Goal: Find specific page/section: Find specific page/section

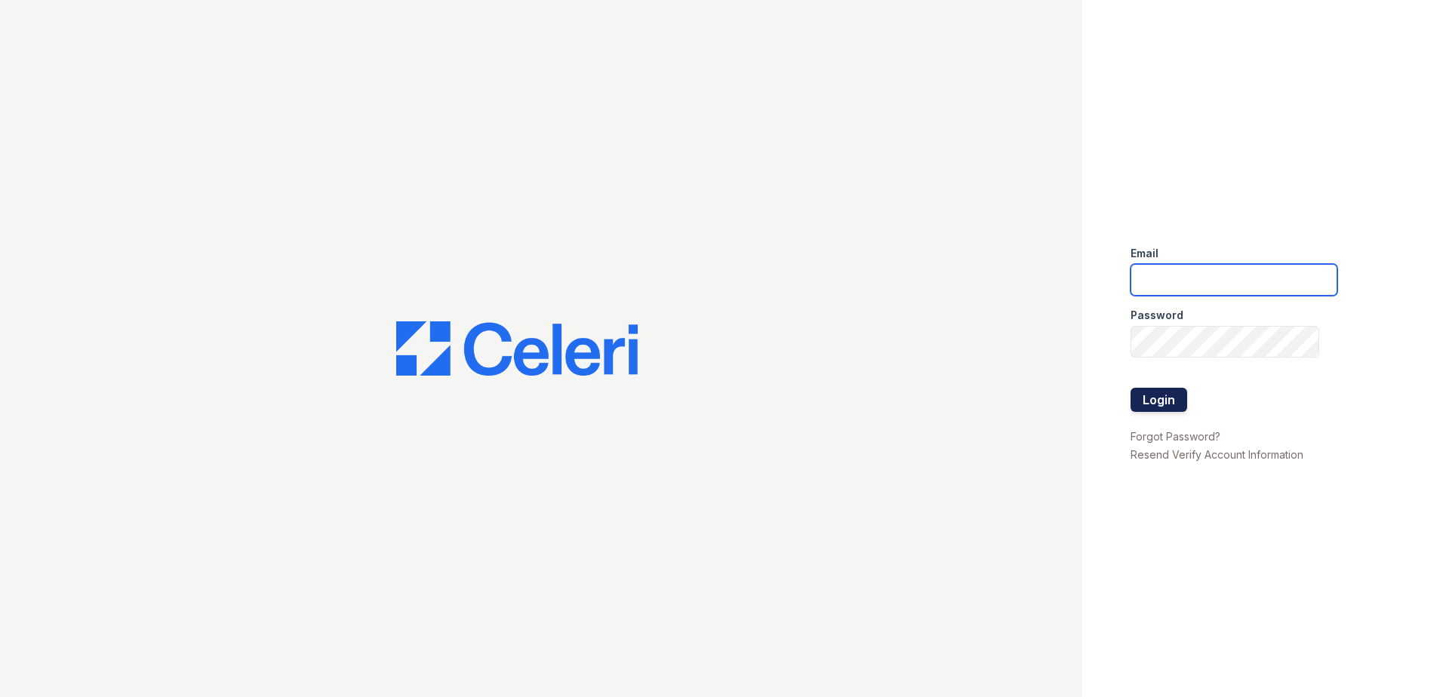
type input "[EMAIL_ADDRESS][DOMAIN_NAME]"
click at [1148, 409] on button "Login" at bounding box center [1158, 400] width 57 height 24
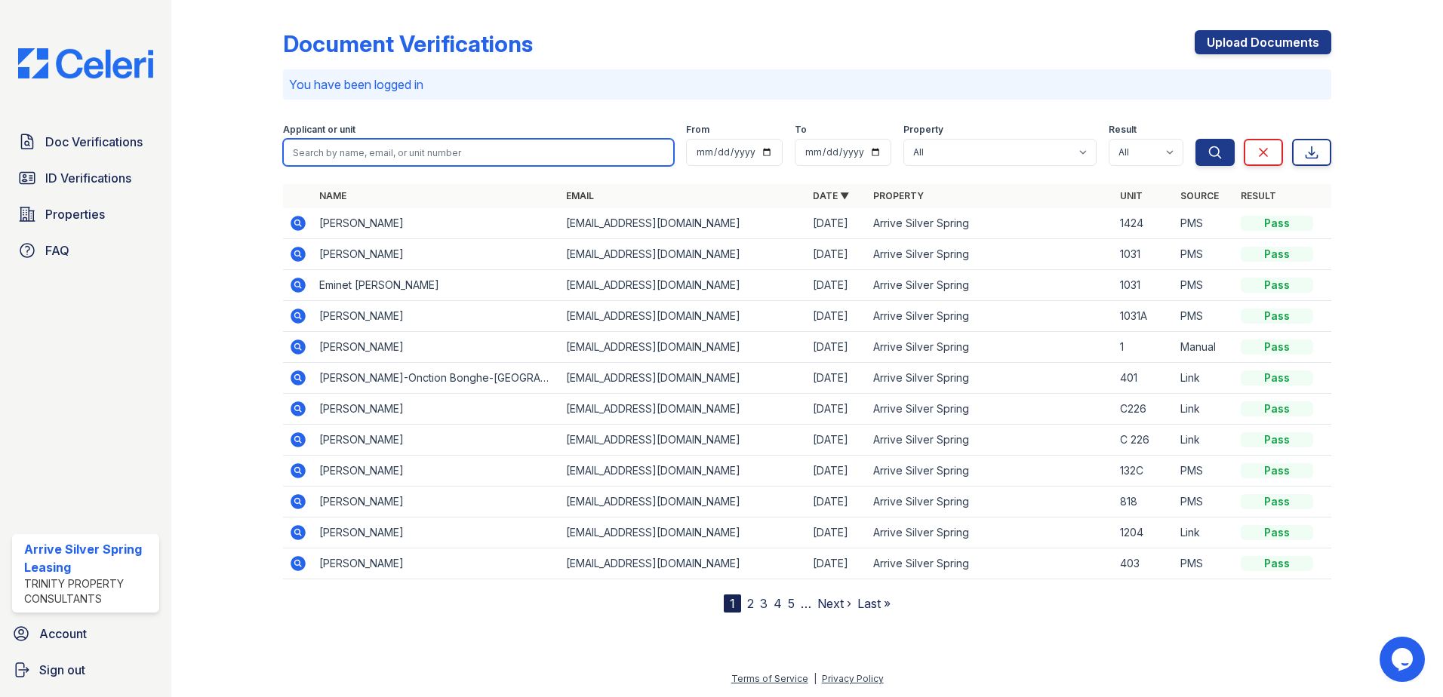
click at [475, 142] on input "search" at bounding box center [478, 152] width 391 height 27
type input "[PERSON_NAME]"
click at [1195, 139] on button "Search" at bounding box center [1214, 152] width 39 height 27
